Goal: Task Accomplishment & Management: Manage account settings

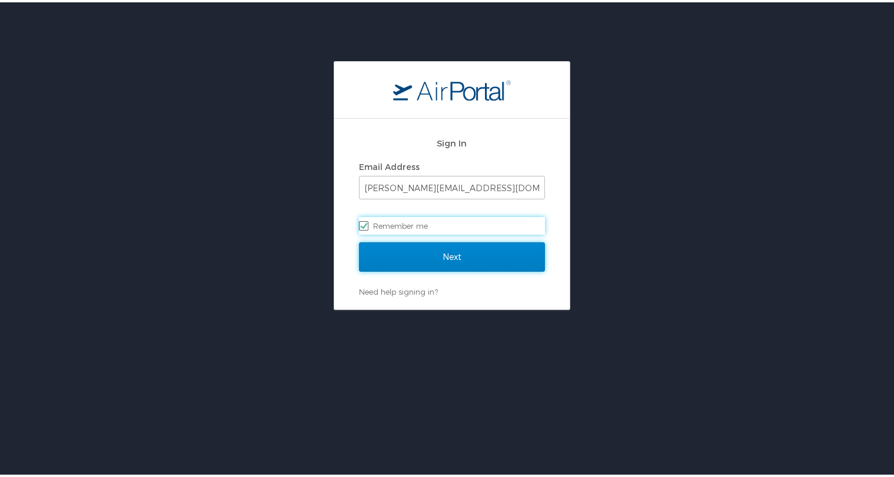
click at [455, 258] on input "Next" at bounding box center [452, 254] width 186 height 29
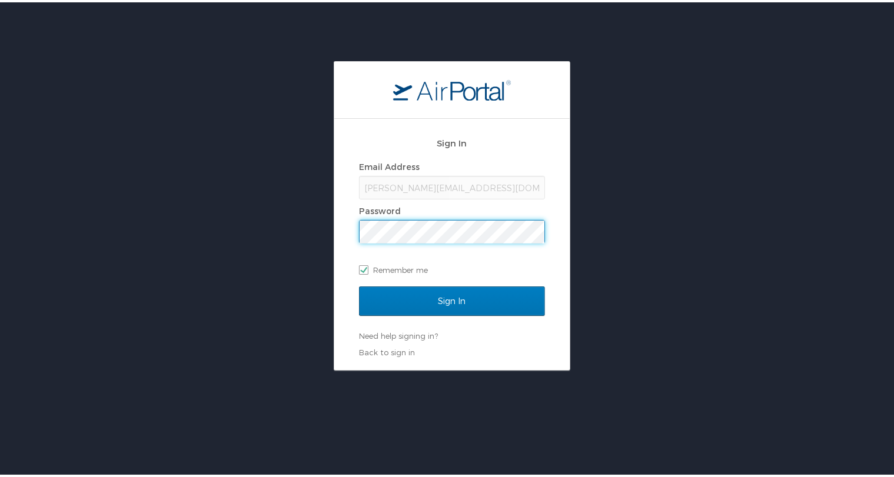
click at [359, 284] on input "Sign In" at bounding box center [452, 298] width 186 height 29
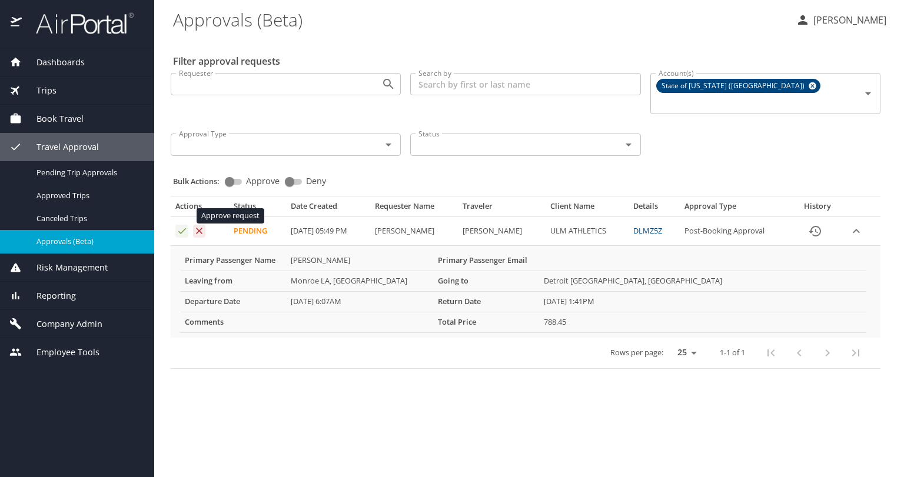
click at [181, 225] on icon "Approval table" at bounding box center [182, 230] width 11 height 11
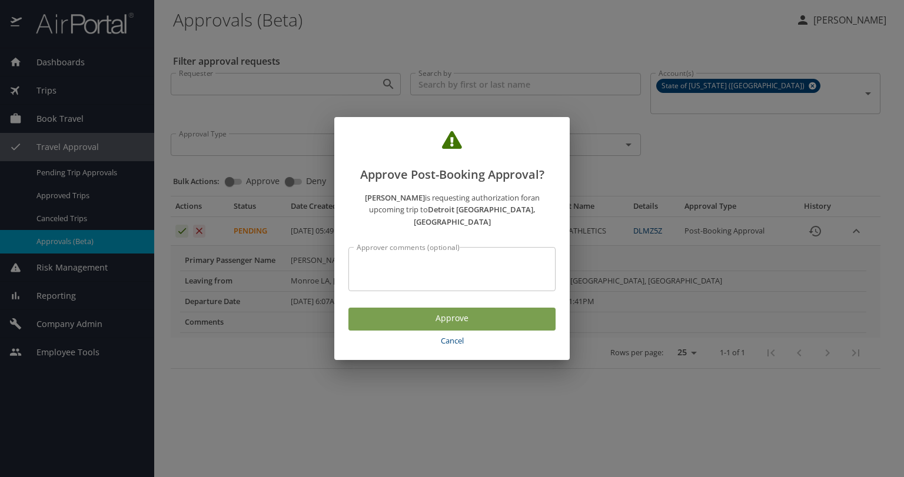
click at [469, 317] on span "Approve" at bounding box center [452, 318] width 188 height 15
